Goal: Task Accomplishment & Management: Manage account settings

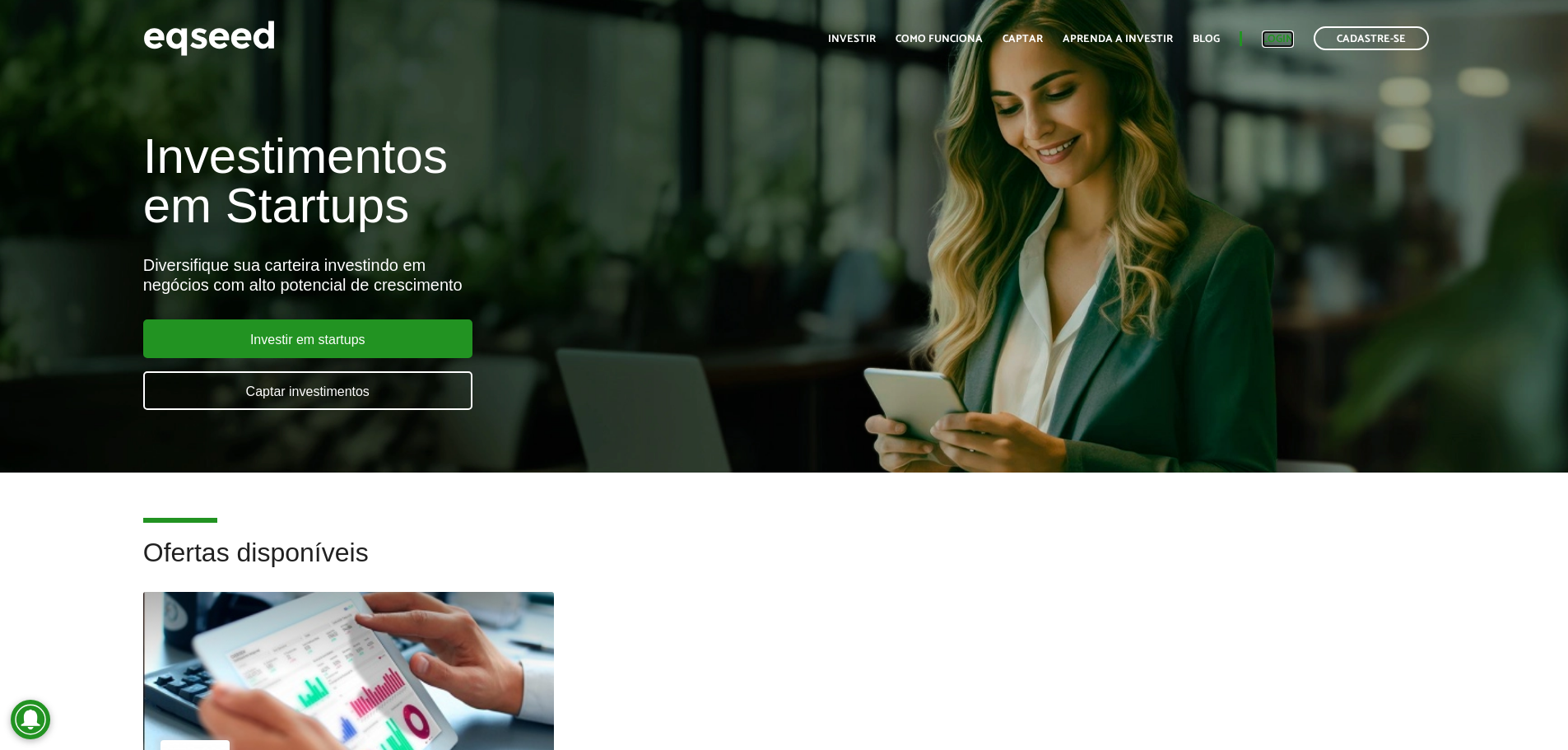
click at [1273, 37] on link "Login" at bounding box center [1278, 39] width 32 height 11
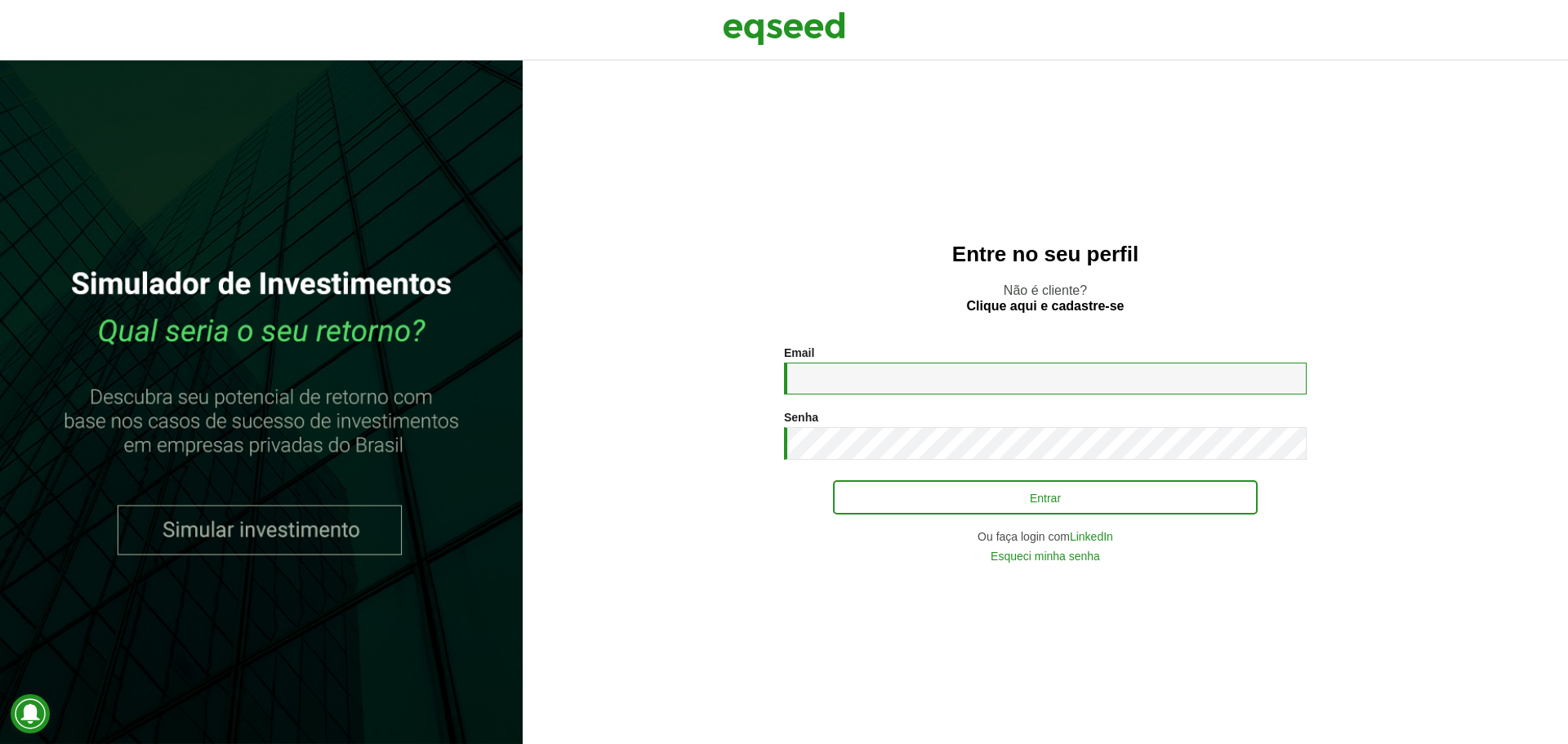
type input "**********"
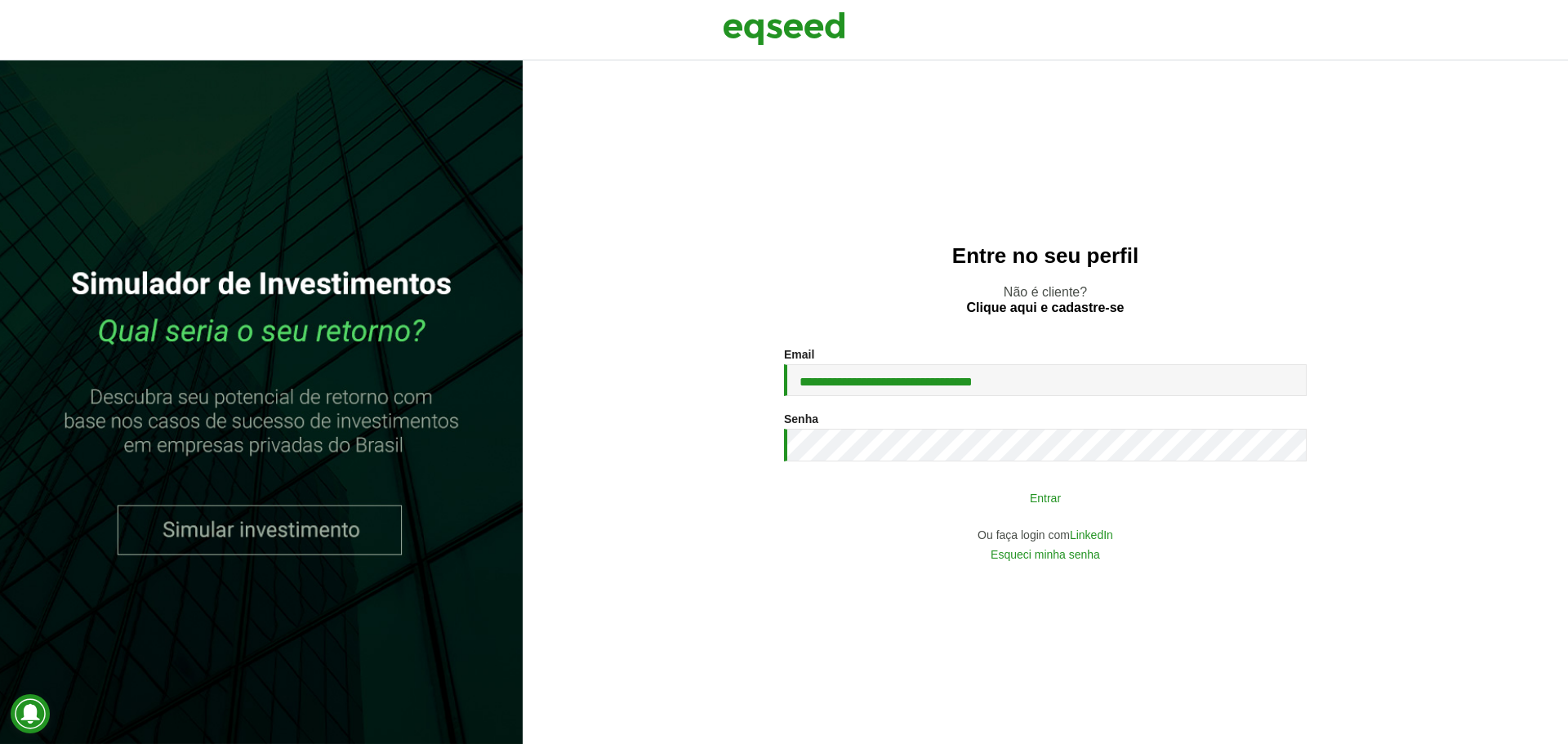
click at [1038, 499] on button "Entrar" at bounding box center [1045, 497] width 425 height 31
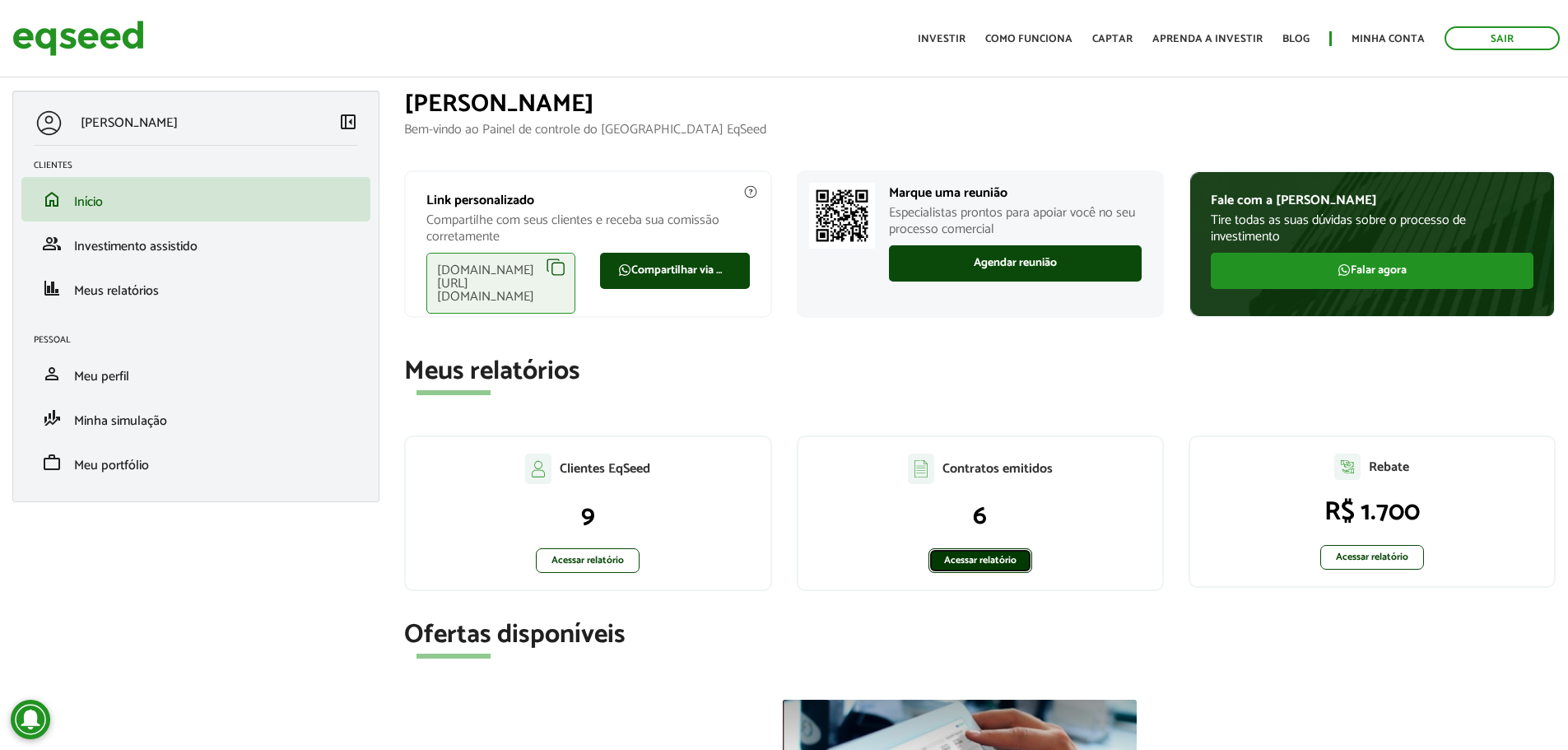
click at [990, 557] on link "Acessar relatório" at bounding box center [981, 560] width 104 height 25
